Goal: Task Accomplishment & Management: Manage account settings

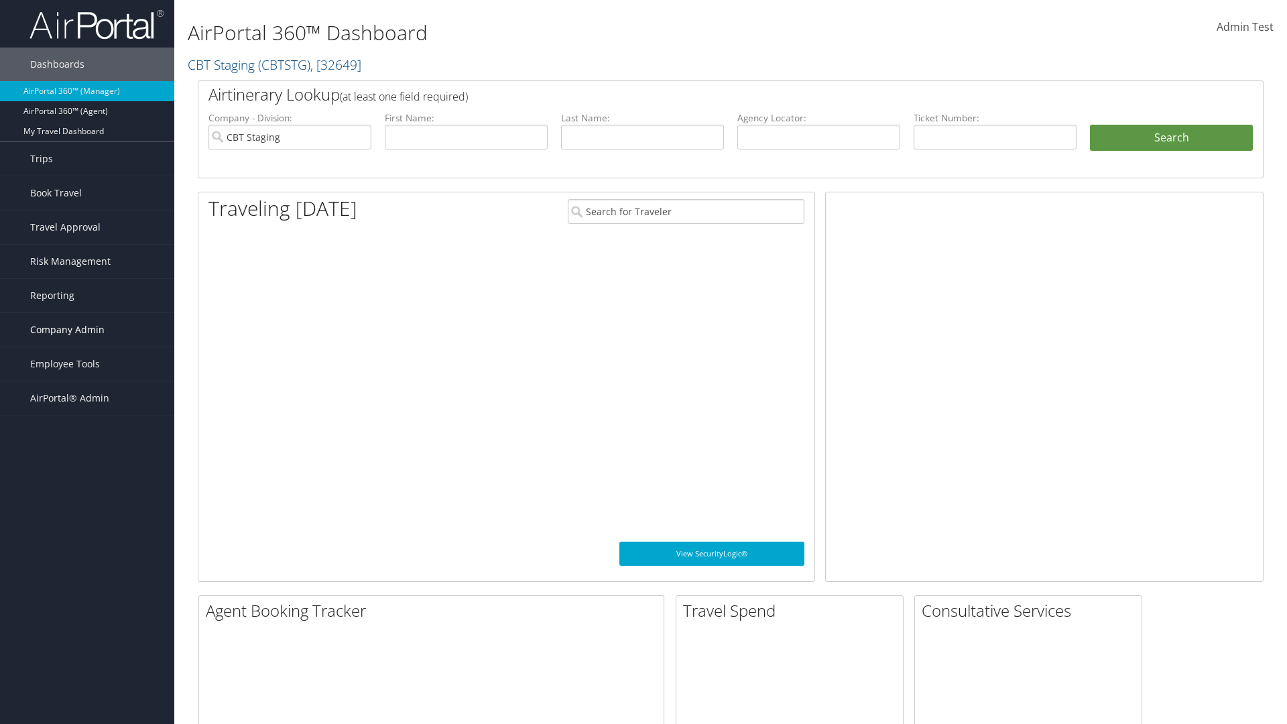
click at [87, 330] on span "Company Admin" at bounding box center [67, 330] width 74 height 34
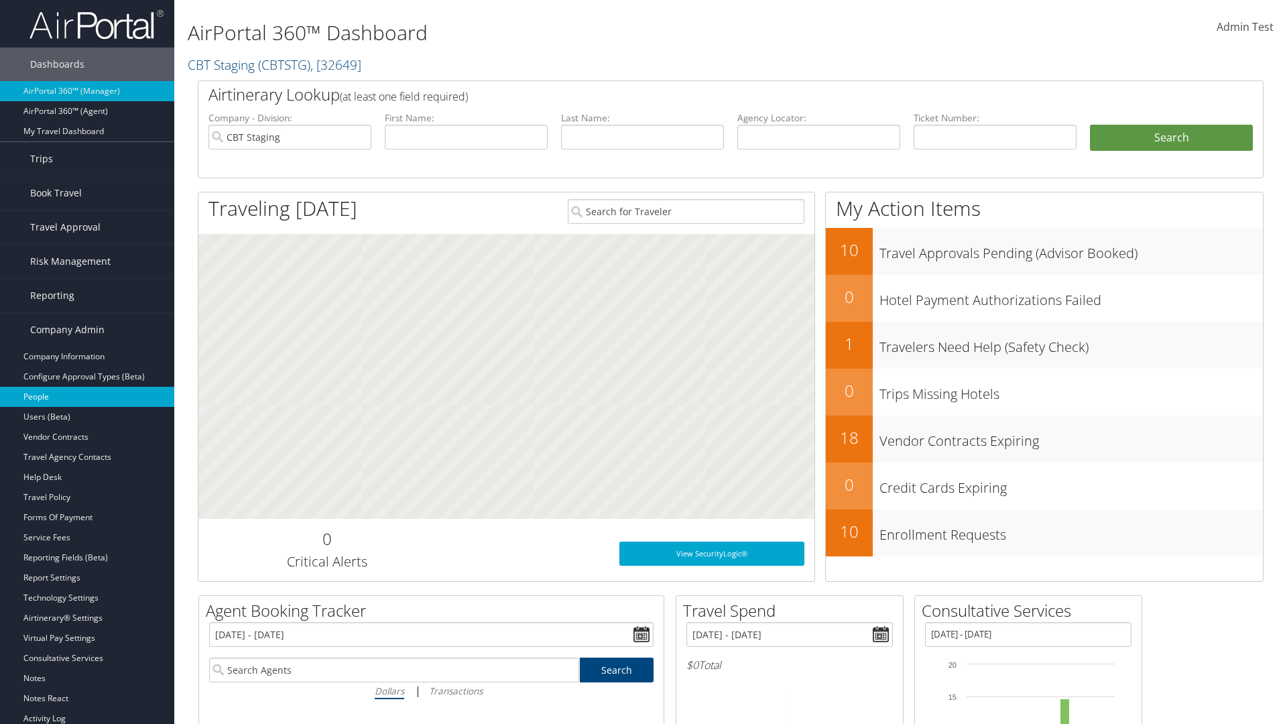
click at [87, 397] on link "People" at bounding box center [87, 397] width 174 height 20
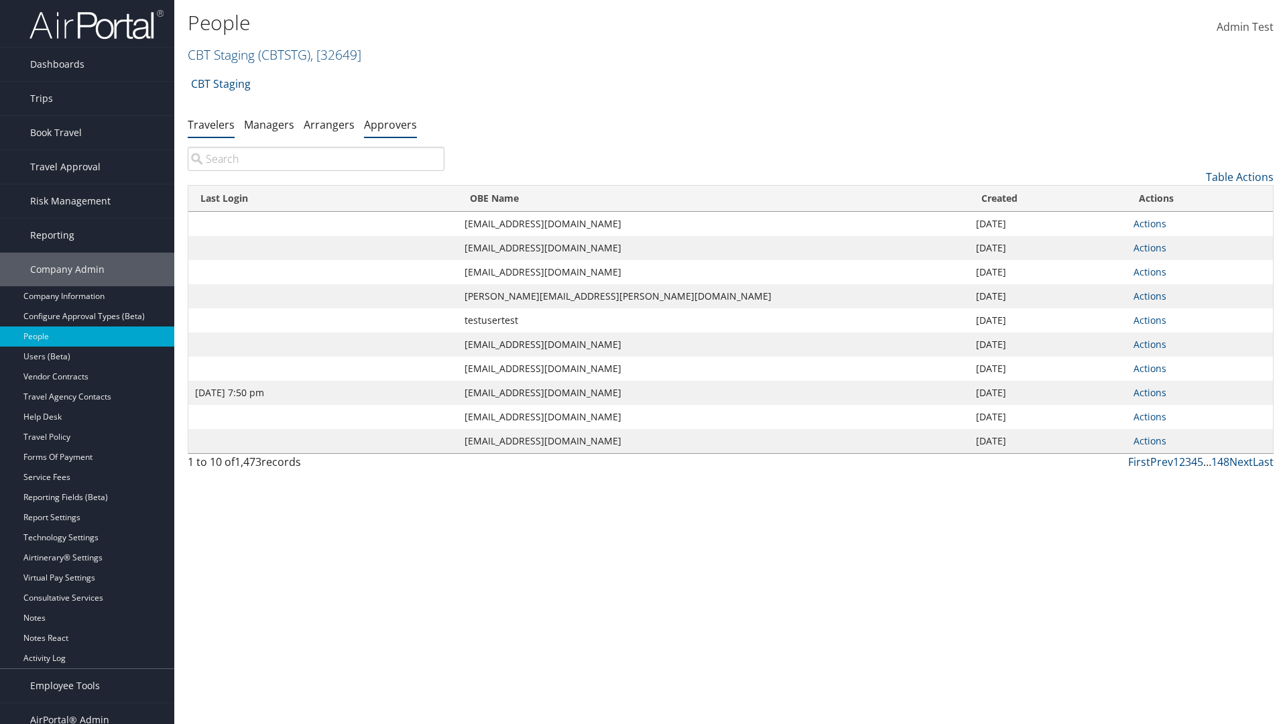
click at [390, 124] on link "Approvers" at bounding box center [390, 124] width 53 height 15
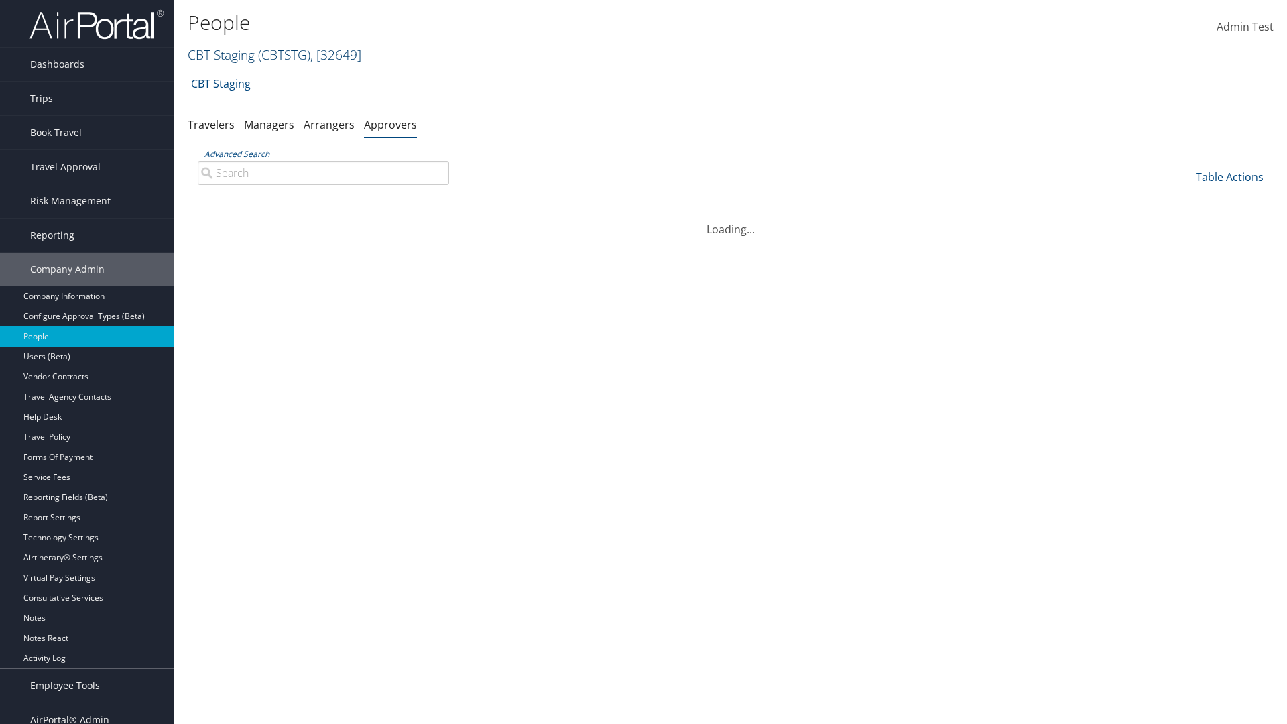
click at [221, 54] on link "CBT Staging ( CBTSTG ) , [ 32649 ]" at bounding box center [275, 55] width 174 height 18
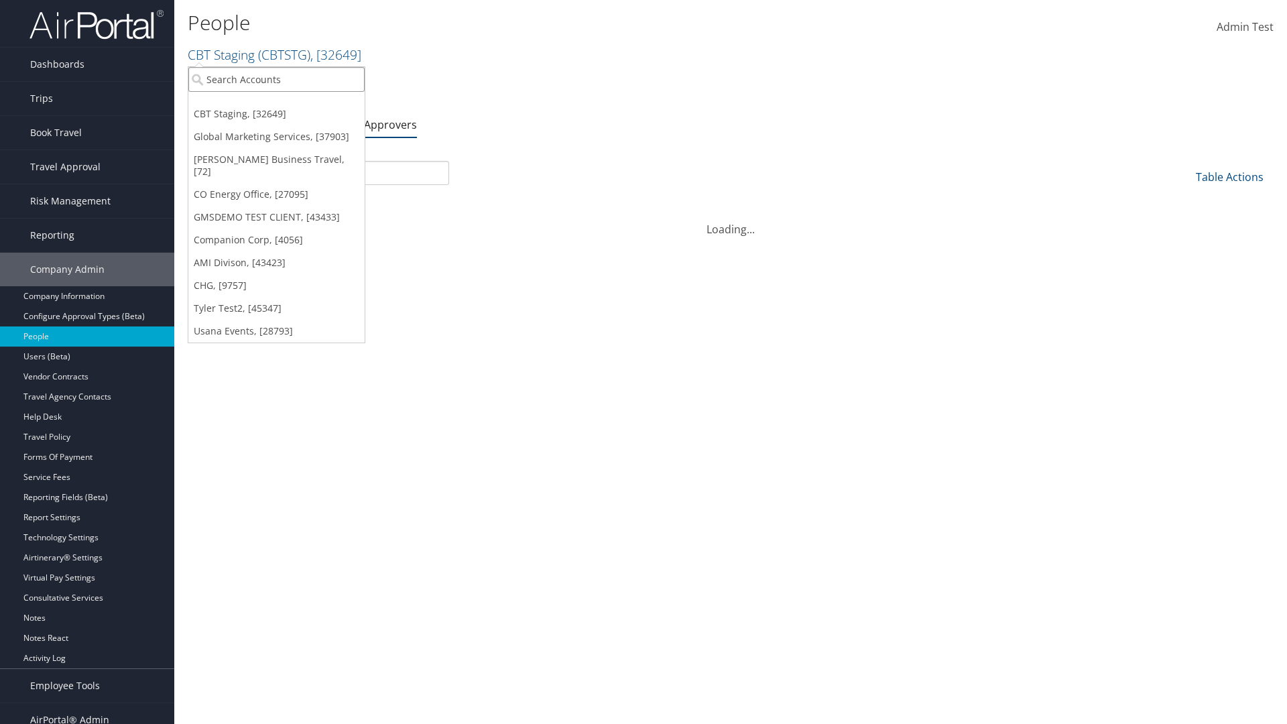
click at [276, 79] on input "search" at bounding box center [276, 79] width 176 height 25
type input "CBTSTG"
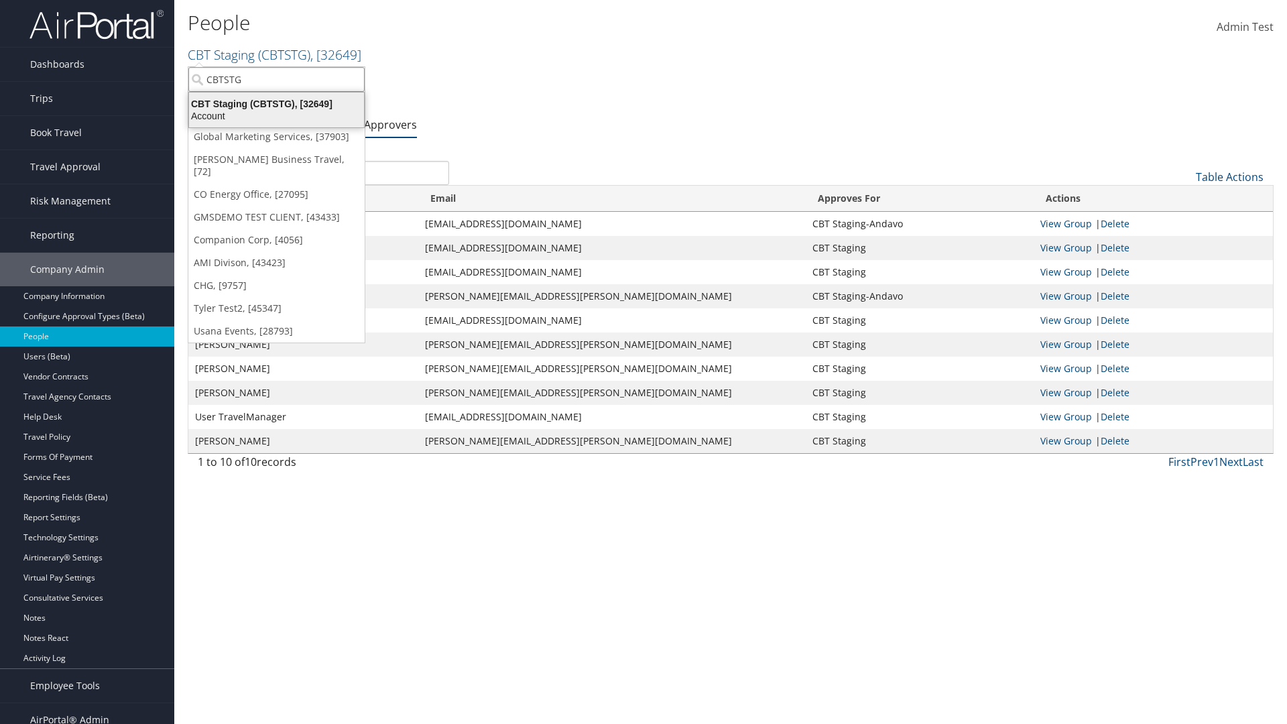
click at [276, 104] on div "CBT Staging (CBTSTG), [32649]" at bounding box center [276, 104] width 191 height 12
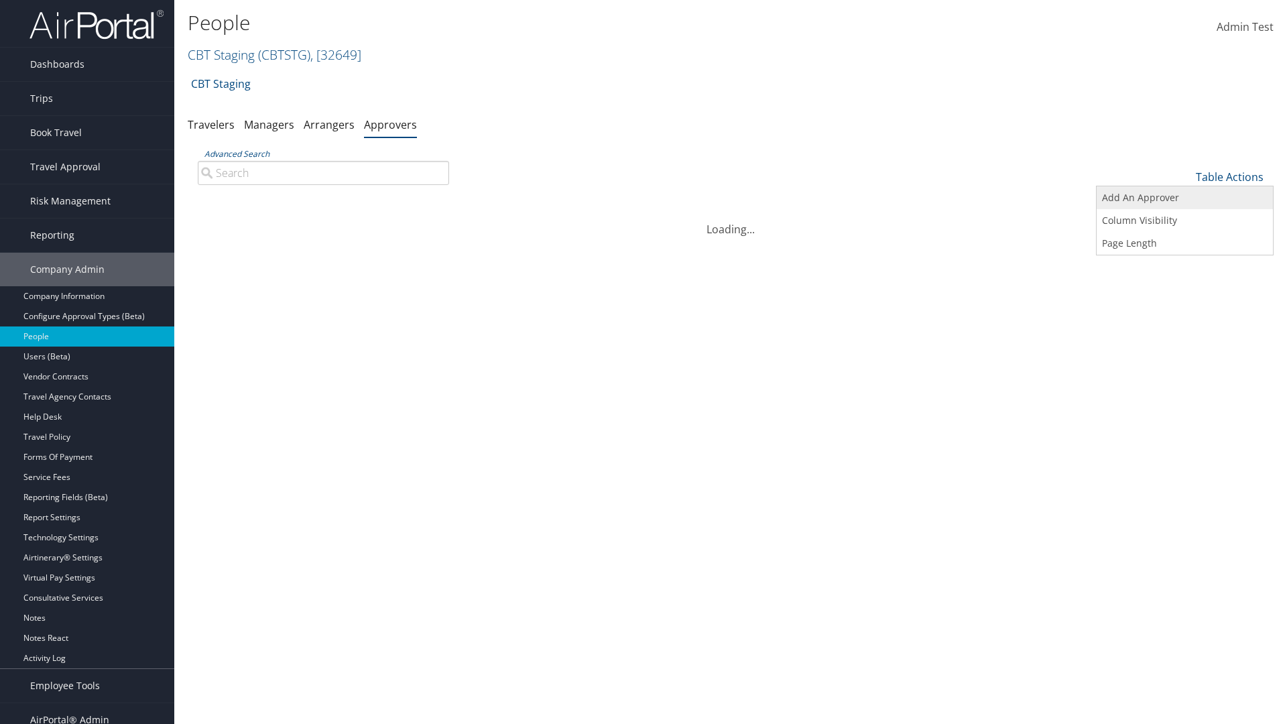
click at [1184, 198] on link "Add An Approver" at bounding box center [1184, 197] width 176 height 23
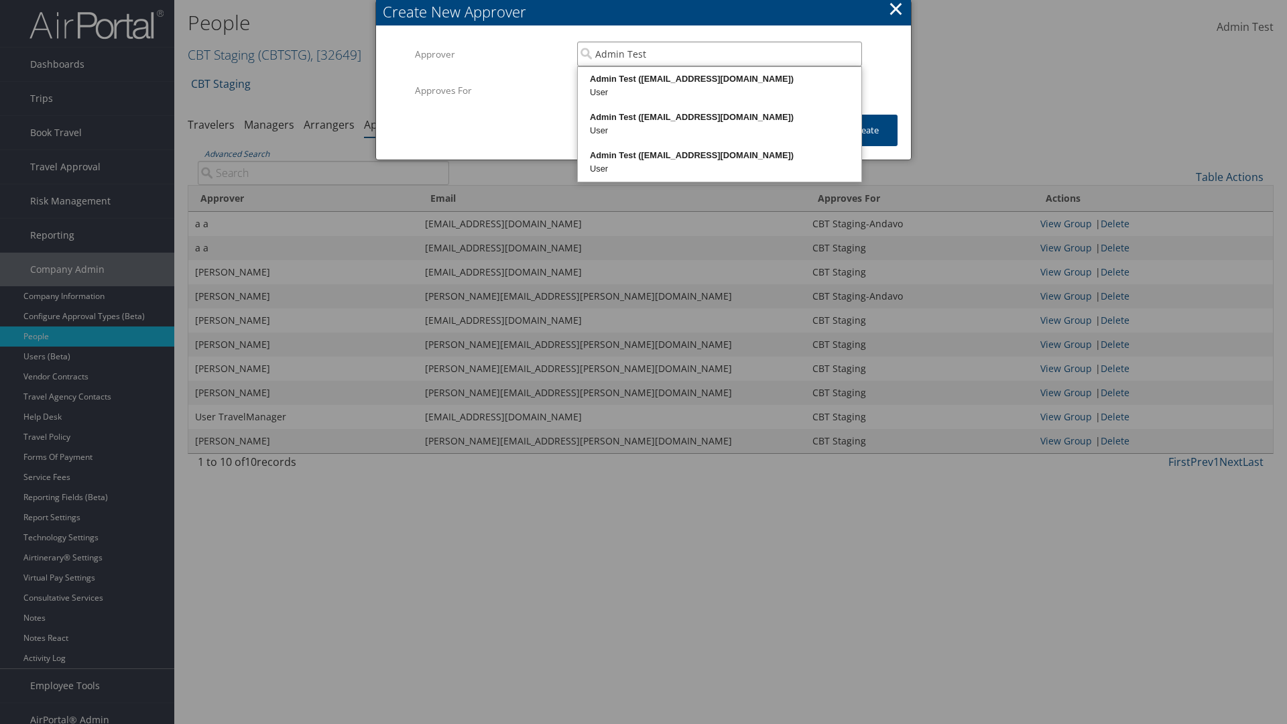
click at [719, 79] on div "Admin Test ([EMAIL_ADDRESS][DOMAIN_NAME])" at bounding box center [719, 78] width 279 height 13
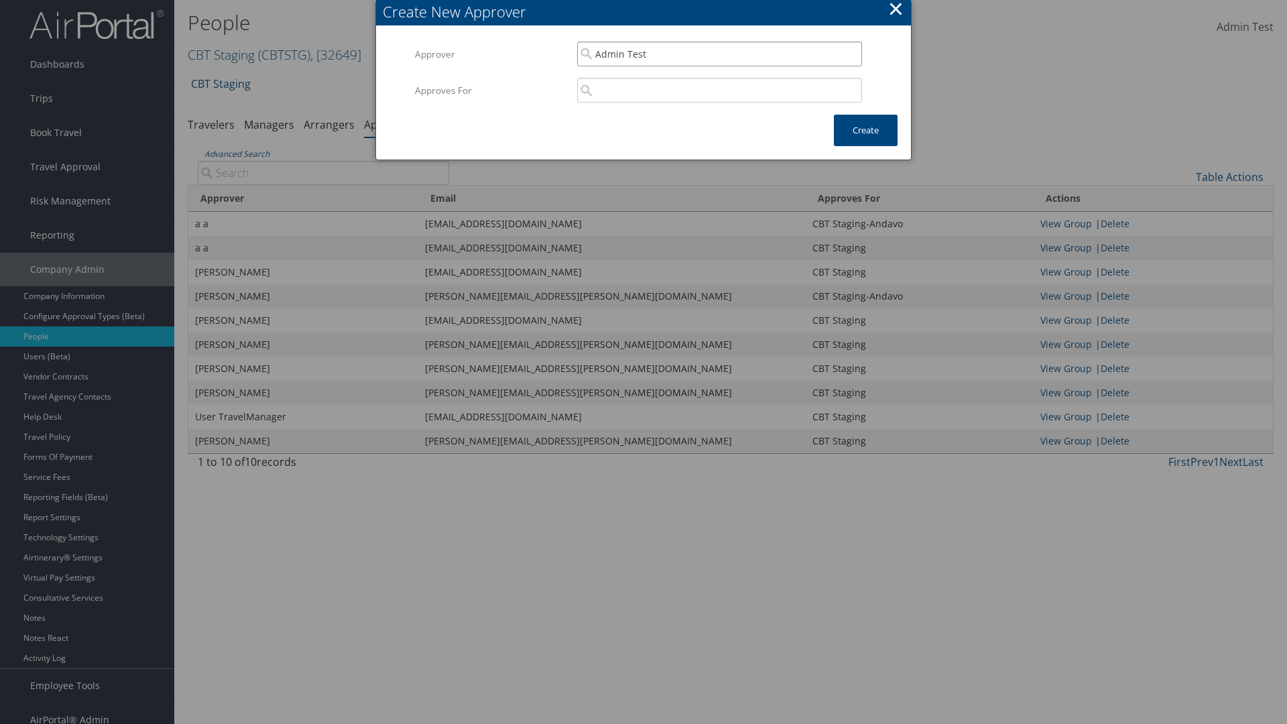
type input "Admin Test"
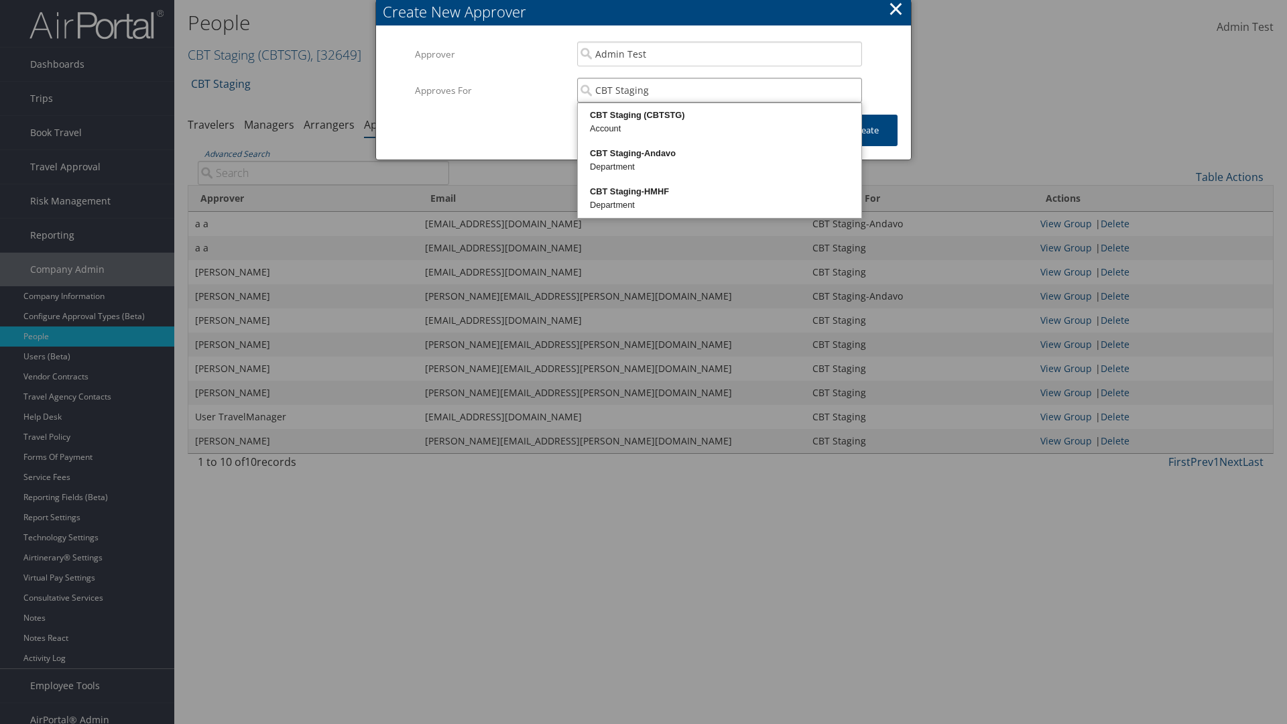
click at [719, 115] on div "CBT Staging (CBTSTG)" at bounding box center [719, 115] width 279 height 13
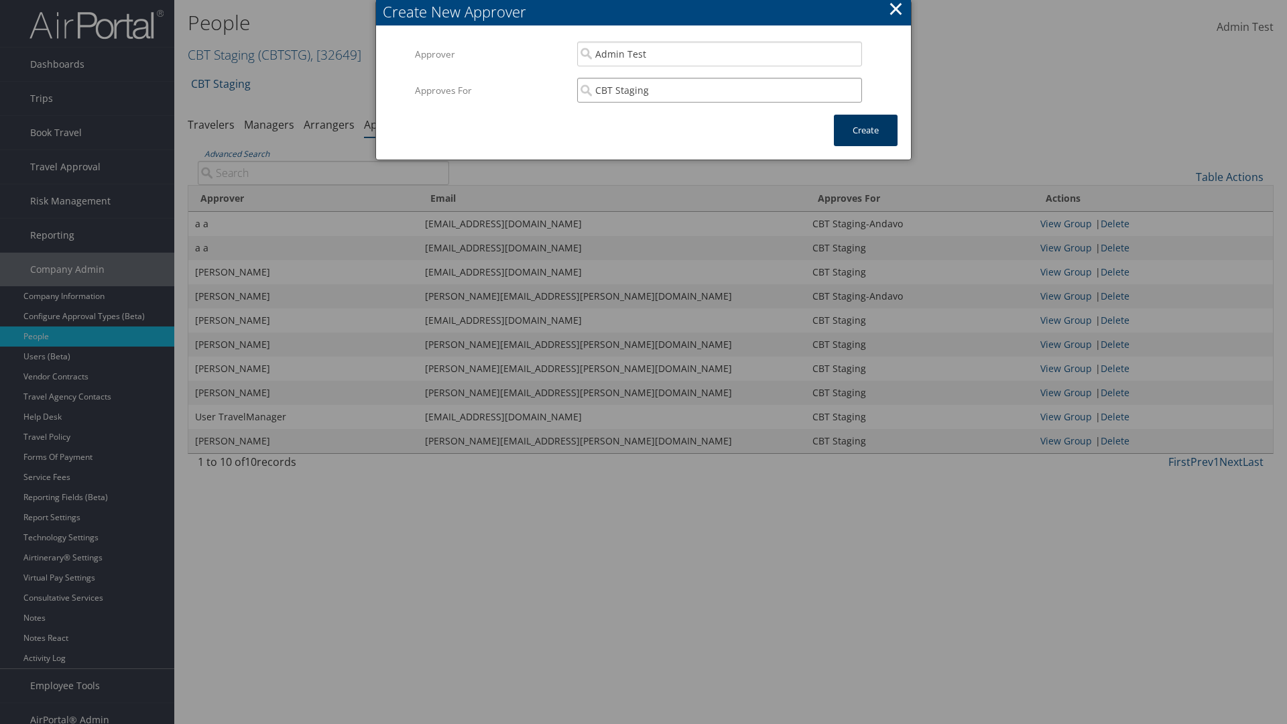
type input "CBT Staging"
click at [865, 130] on button "Create" at bounding box center [866, 131] width 64 height 32
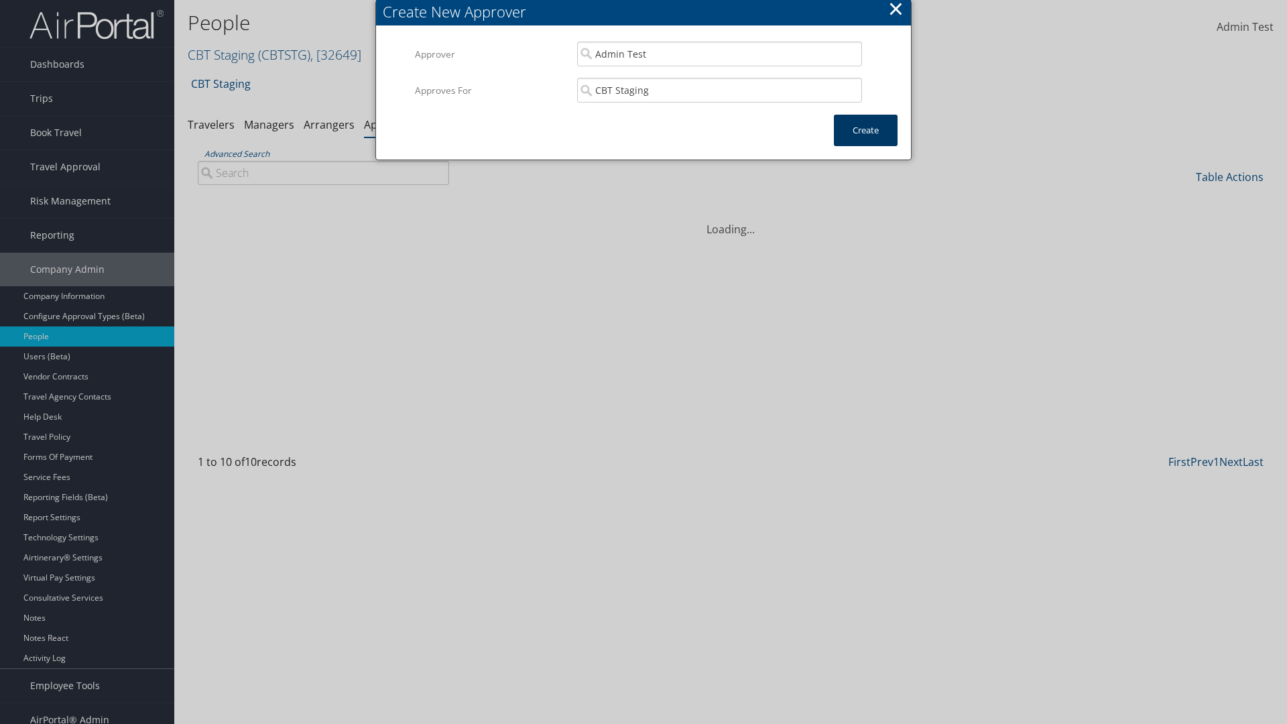
scroll to position [13, 0]
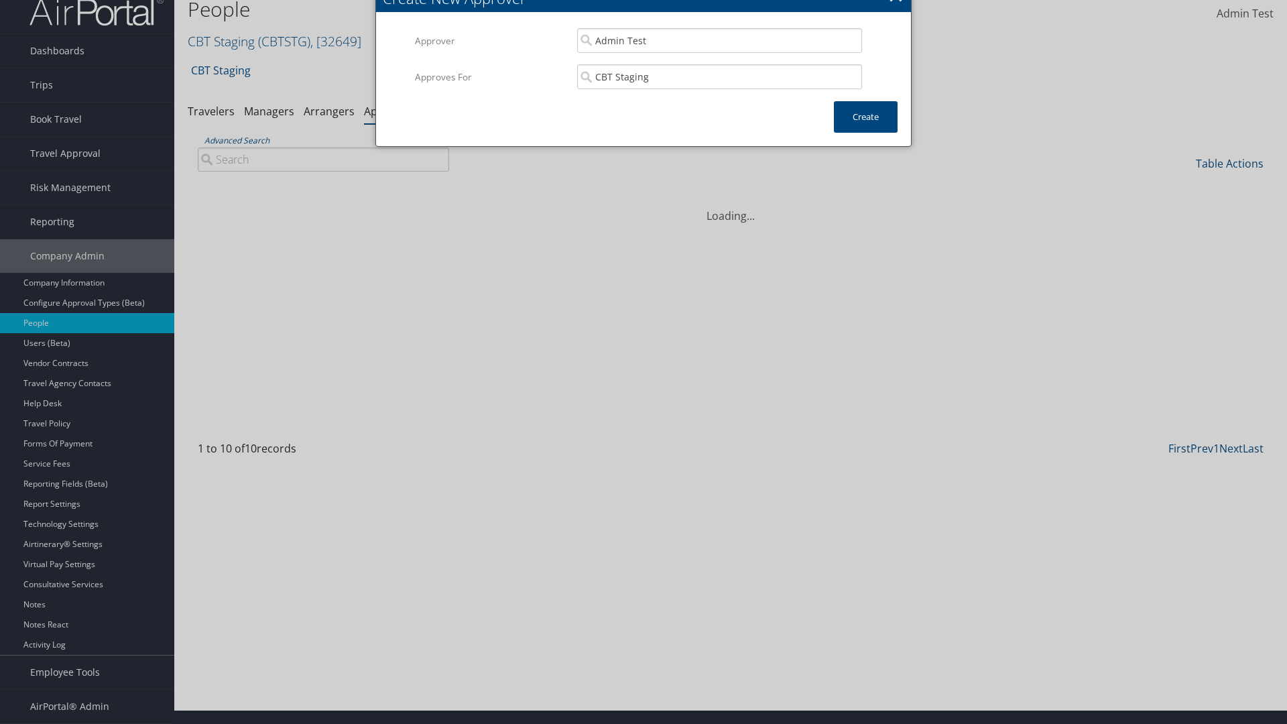
click at [323, 159] on input "Advanced Search" at bounding box center [323, 159] width 251 height 24
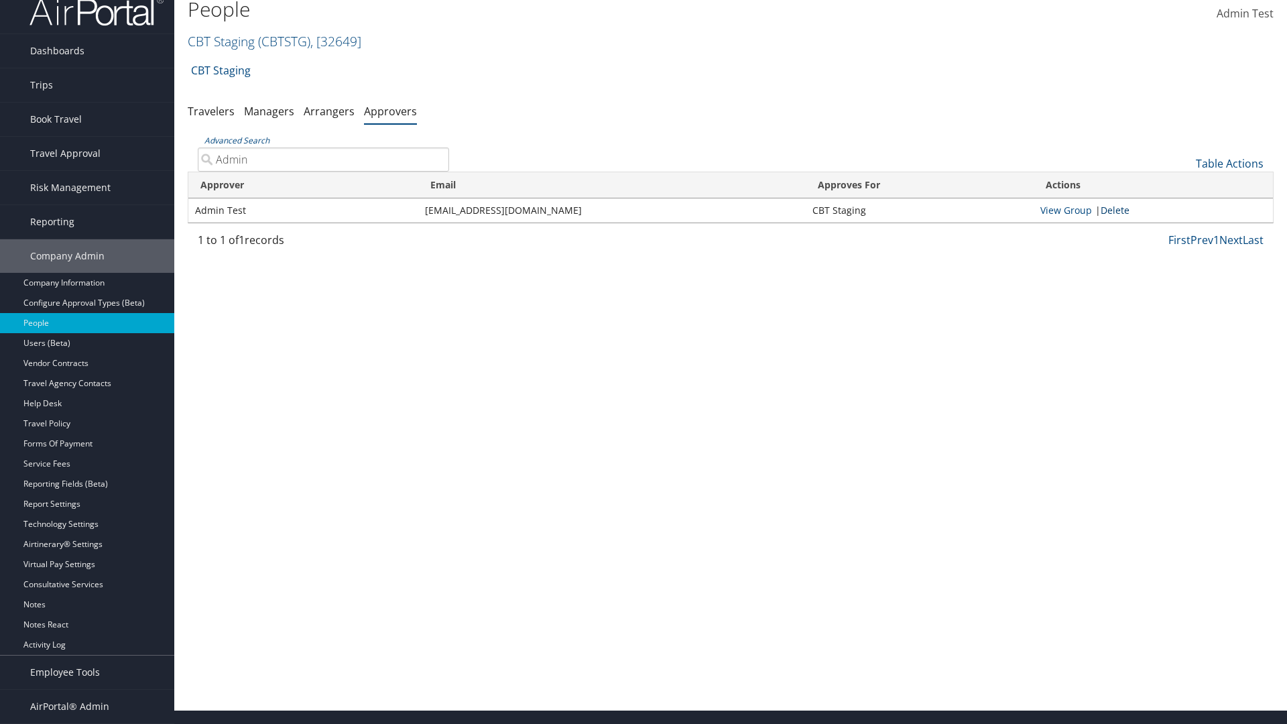
type input "Admin"
click at [1117, 210] on link "Delete" at bounding box center [1115, 210] width 29 height 13
